Goal: Task Accomplishment & Management: Use online tool/utility

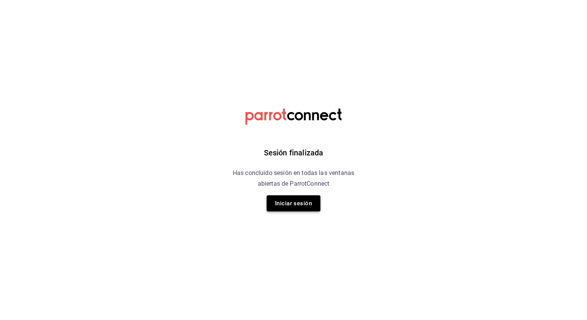
click at [297, 200] on button "Iniciar sesión" at bounding box center [294, 204] width 54 height 16
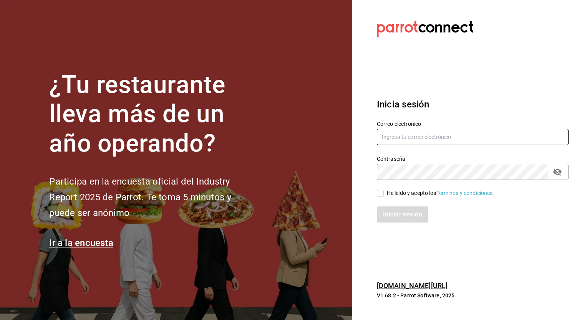
type input "guadalupe.reyes@grupocosteno.com"
click at [383, 191] on input "He leído y acepto los Términos y condiciones." at bounding box center [380, 193] width 7 height 7
checkbox input "true"
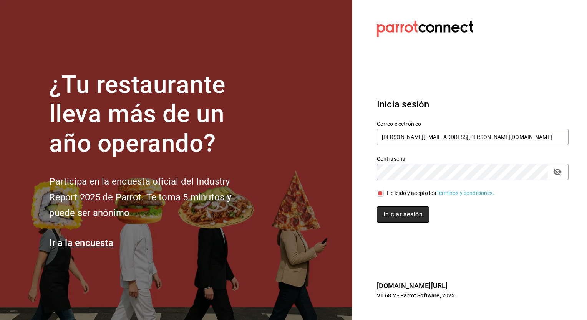
click at [408, 214] on button "Iniciar sesión" at bounding box center [403, 215] width 52 height 16
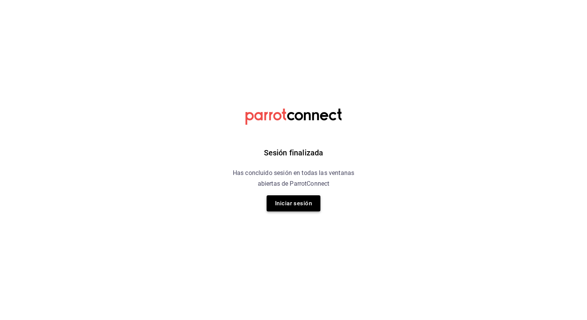
click at [289, 205] on button "Iniciar sesión" at bounding box center [294, 204] width 54 height 16
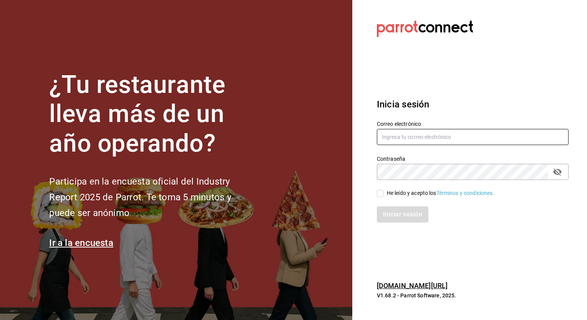
type input "guadalupe.reyes@grupocosteno.com"
click at [378, 195] on input "He leído y acepto los Términos y condiciones." at bounding box center [380, 193] width 7 height 7
checkbox input "true"
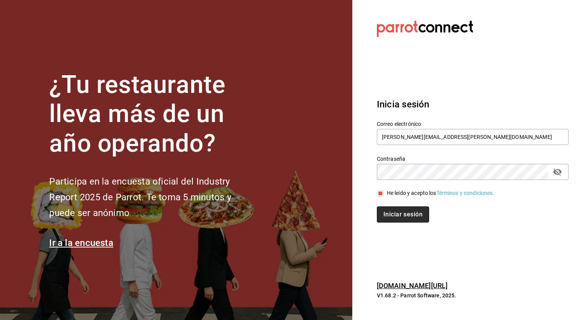
click at [403, 214] on button "Iniciar sesión" at bounding box center [403, 215] width 52 height 16
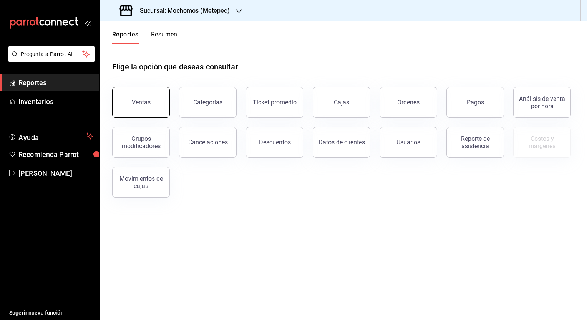
click at [140, 106] on button "Ventas" at bounding box center [141, 102] width 58 height 31
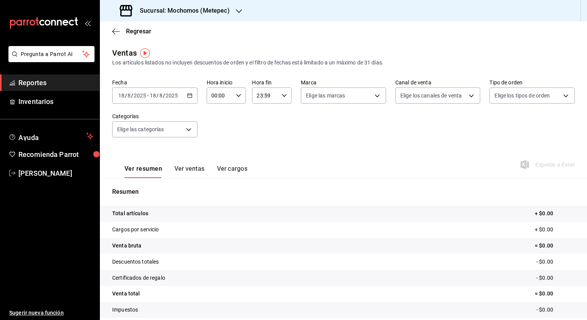
click at [188, 95] on icon "button" at bounding box center [189, 95] width 5 height 5
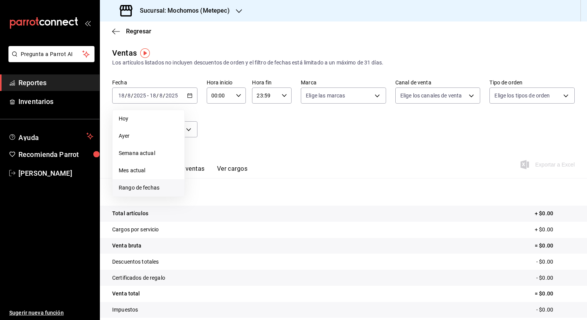
click at [151, 189] on span "Rango de fechas" at bounding box center [149, 188] width 60 height 8
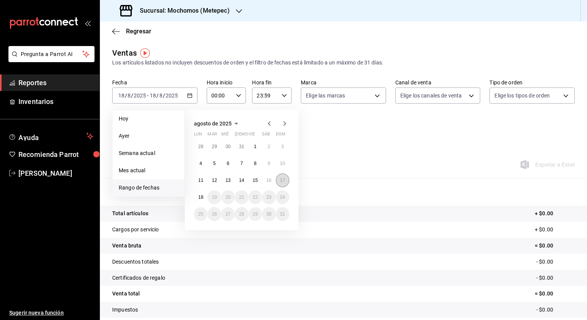
click at [281, 182] on abbr "17" at bounding box center [282, 180] width 5 height 5
click at [204, 198] on button "18" at bounding box center [200, 198] width 13 height 14
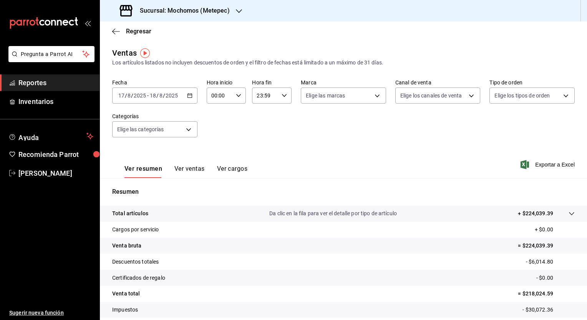
click at [188, 96] on icon "button" at bounding box center [189, 95] width 5 height 5
click at [243, 11] on div "Sucursal: Mochomos (Metepec)" at bounding box center [175, 11] width 139 height 22
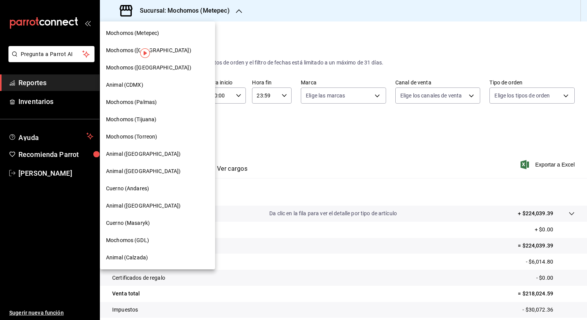
click at [140, 123] on span "Mochomos (Tijuana)" at bounding box center [131, 120] width 50 height 8
